Goal: Find specific page/section: Find specific page/section

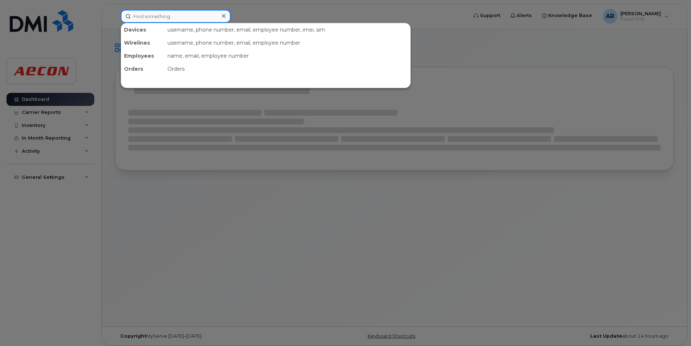
click at [162, 17] on input at bounding box center [176, 16] width 110 height 13
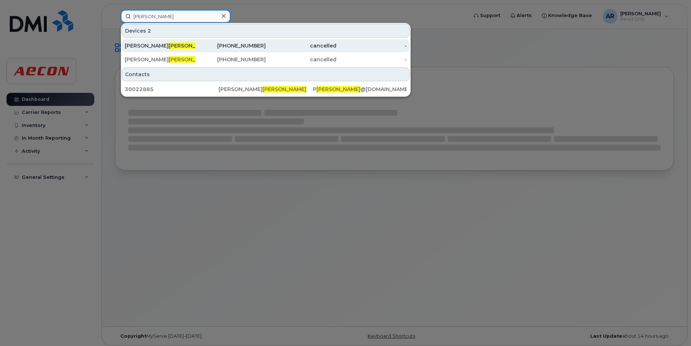
type input "devost"
click at [168, 43] on div "PETE DEVOST" at bounding box center [160, 45] width 71 height 7
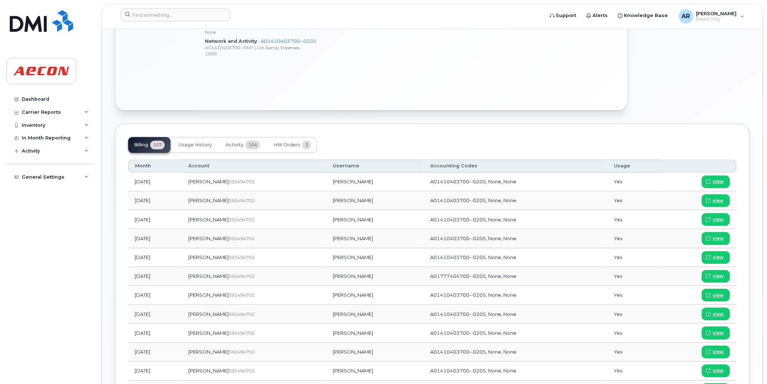
scroll to position [483, 0]
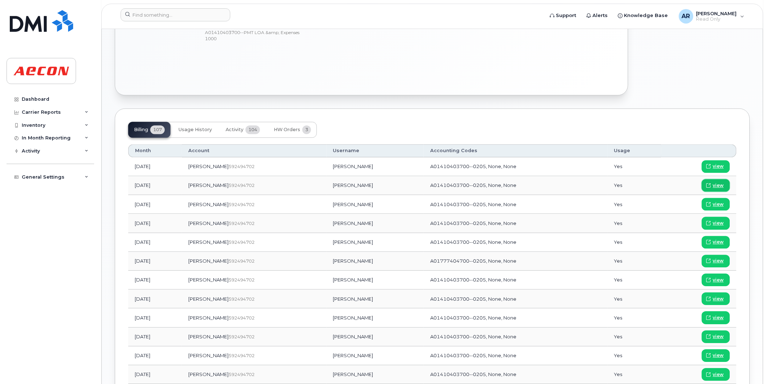
click at [716, 186] on span "view" at bounding box center [718, 185] width 11 height 7
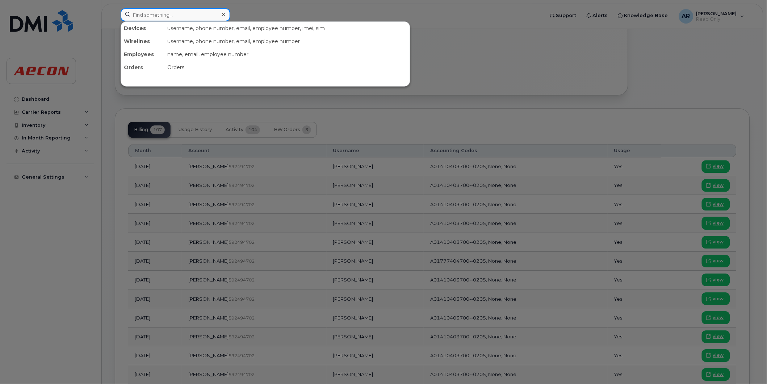
click at [160, 12] on input at bounding box center [176, 14] width 110 height 13
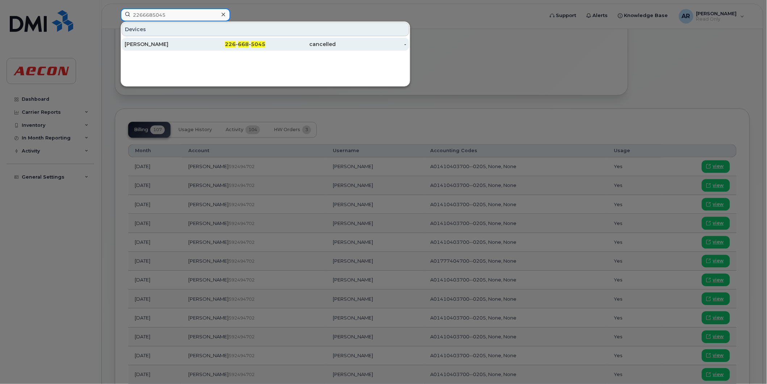
type input "2266685045"
click at [193, 43] on div "MELVIN BAKER" at bounding box center [160, 44] width 71 height 7
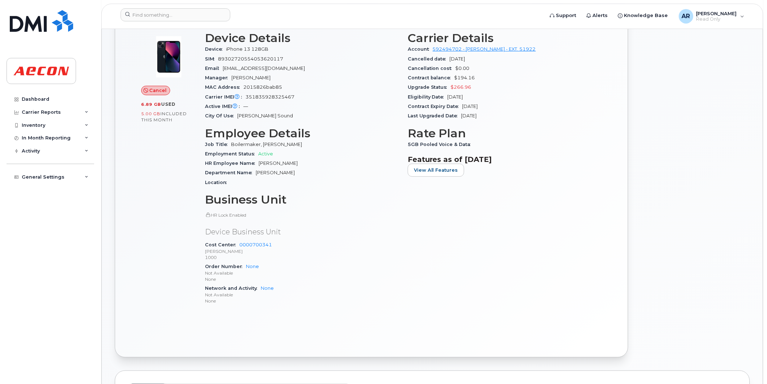
scroll to position [128, 0]
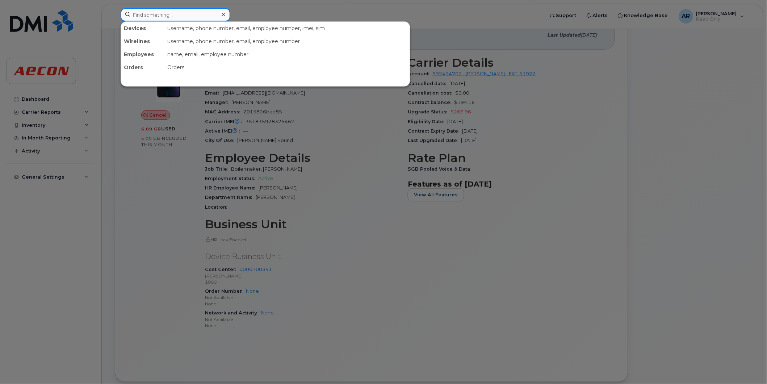
click at [175, 15] on input at bounding box center [176, 14] width 110 height 13
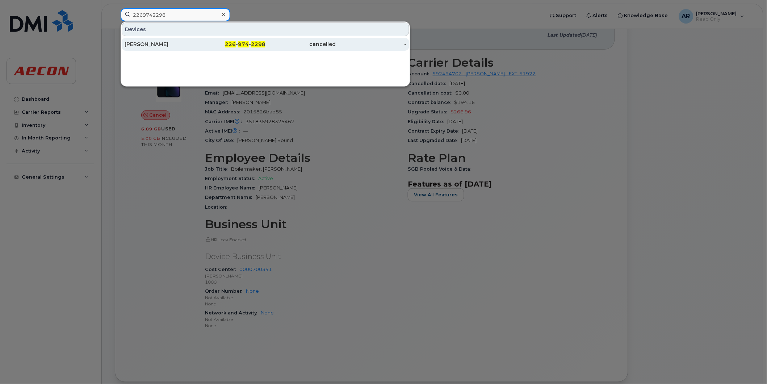
type input "2269742298"
click at [167, 48] on div "EDWARD NYAWO" at bounding box center [160, 44] width 71 height 7
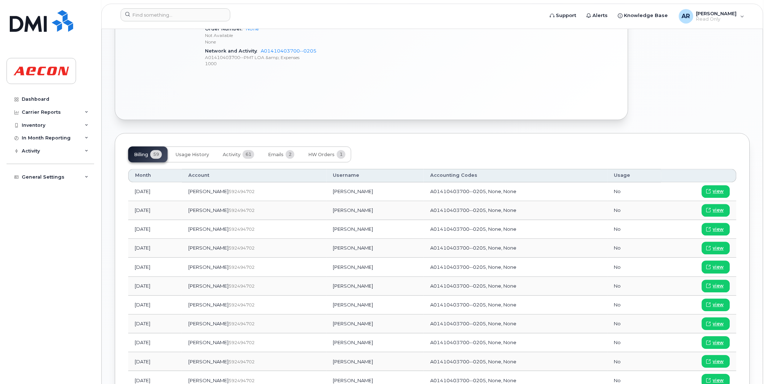
scroll to position [483, 0]
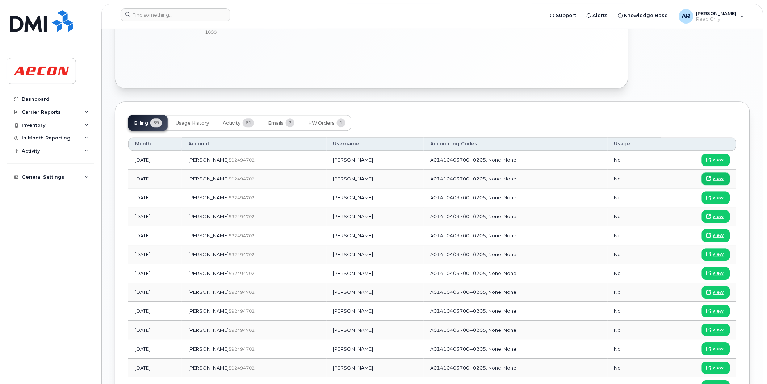
click at [715, 176] on span "view" at bounding box center [718, 178] width 11 height 7
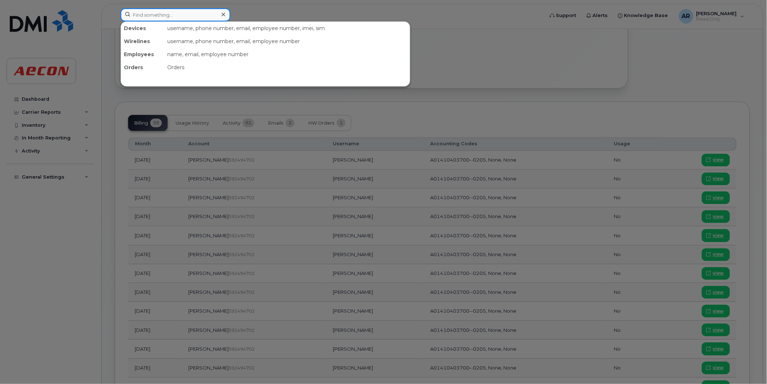
click at [138, 16] on input at bounding box center [176, 14] width 110 height 13
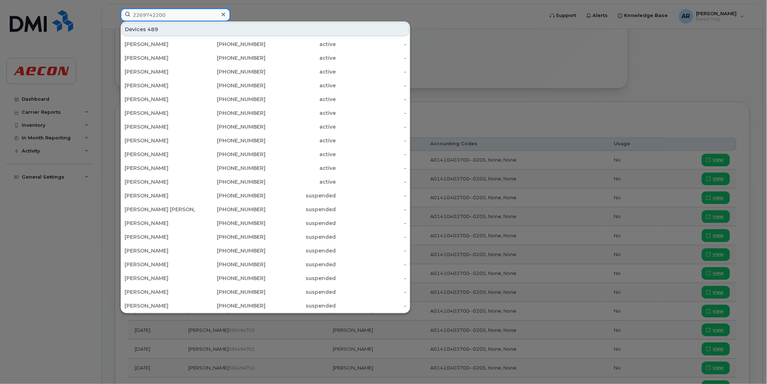
type input "2269742200"
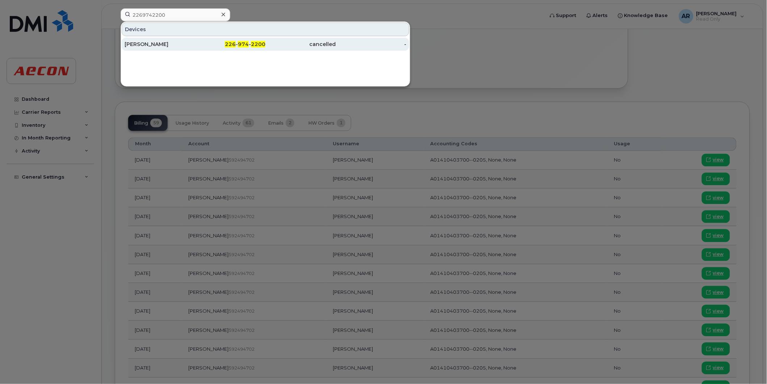
click at [185, 45] on div "COREY LEGGETT" at bounding box center [160, 44] width 71 height 7
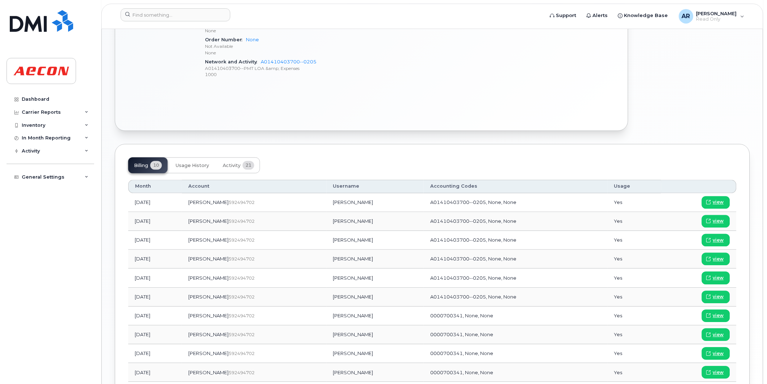
scroll to position [443, 0]
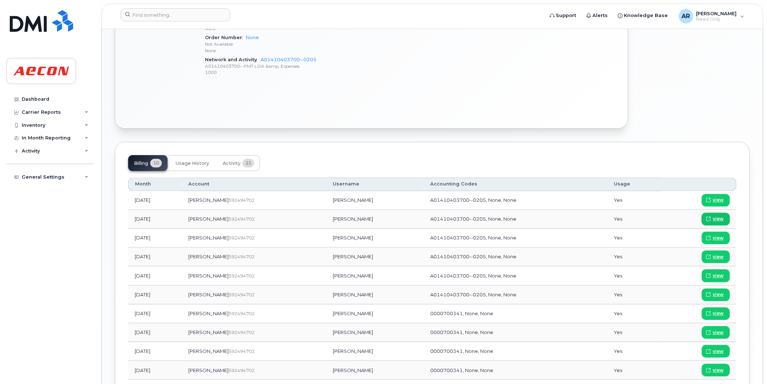
click at [716, 218] on span "view" at bounding box center [718, 219] width 11 height 7
click at [209, 12] on input at bounding box center [176, 14] width 110 height 13
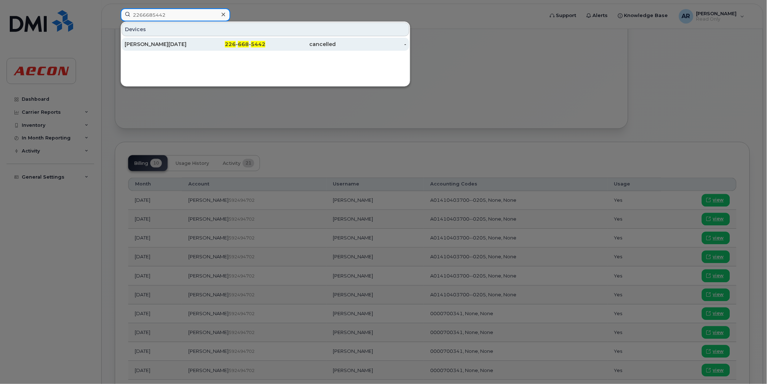
type input "2266685442"
click at [203, 45] on div "226 - 668 - 5442" at bounding box center [230, 44] width 71 height 7
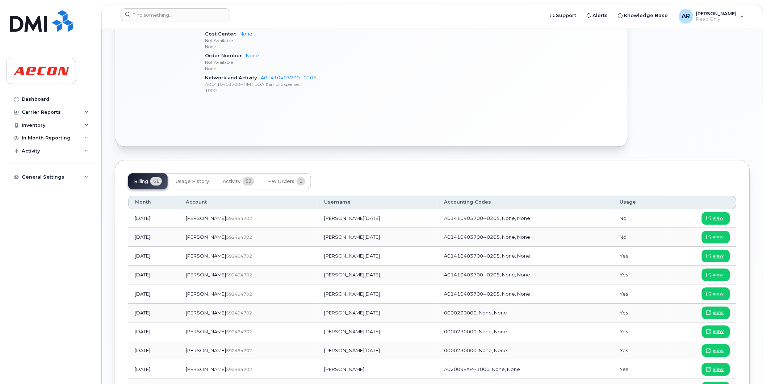
scroll to position [452, 0]
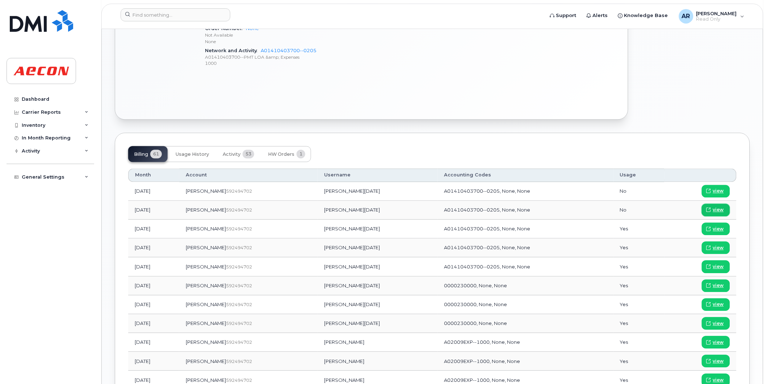
click at [719, 209] on span "view" at bounding box center [718, 210] width 11 height 7
